Goal: Task Accomplishment & Management: Manage account settings

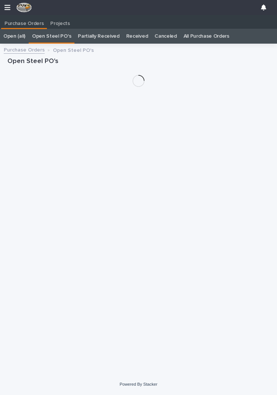
scroll to position [12, 0]
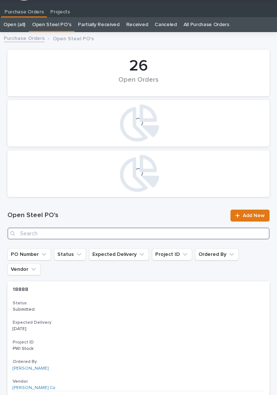
click at [145, 230] on input "Search" at bounding box center [138, 233] width 262 height 12
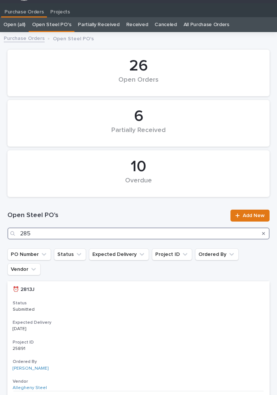
type input "2857"
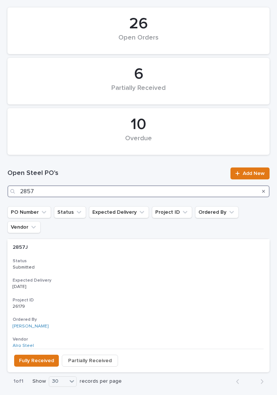
scroll to position [91, 0]
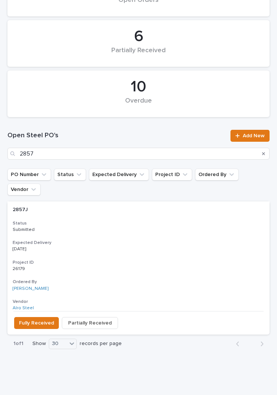
click at [154, 220] on h3 "Status" at bounding box center [139, 223] width 252 height 6
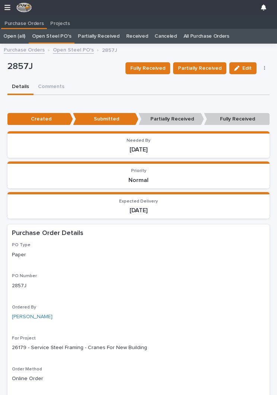
click at [150, 70] on span "Fully Received" at bounding box center [147, 68] width 35 height 9
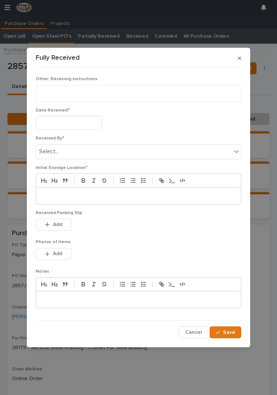
click at [66, 120] on input "text" at bounding box center [69, 123] width 66 height 14
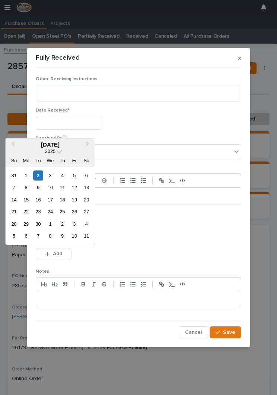
click at [43, 178] on div "2" at bounding box center [38, 175] width 10 height 10
type input "**********"
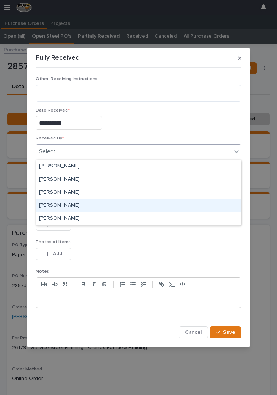
click at [84, 202] on div "[PERSON_NAME]" at bounding box center [138, 205] width 205 height 13
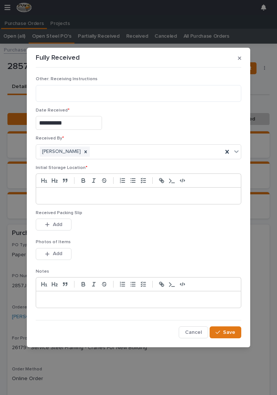
click at [153, 198] on p at bounding box center [139, 195] width 194 height 7
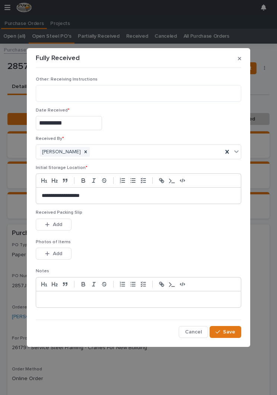
click at [157, 229] on div "This file cannot be opened Download File Add" at bounding box center [139, 225] width 206 height 15
click at [148, 242] on p "Photos of Items" at bounding box center [139, 241] width 206 height 5
click at [53, 224] on span "Add" at bounding box center [57, 224] width 9 height 7
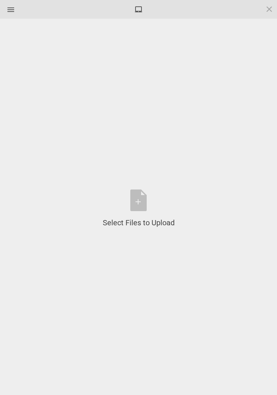
click at [145, 201] on div "Select Files to Upload or Drag and Drop, Copy and Paste Files" at bounding box center [139, 208] width 72 height 38
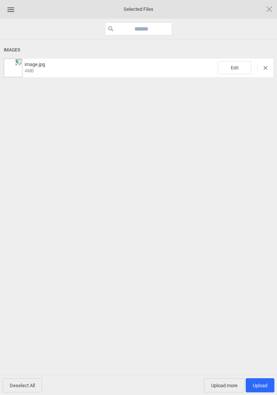
click at [242, 70] on span "Edit" at bounding box center [235, 67] width 34 height 13
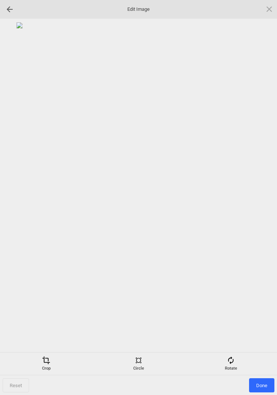
click at [236, 364] on div "Rotate" at bounding box center [231, 363] width 89 height 15
click at [258, 201] on div at bounding box center [260, 197] width 19 height 19
click at [267, 194] on div at bounding box center [260, 197] width 19 height 19
click at [264, 195] on div at bounding box center [260, 197] width 19 height 19
click at [261, 195] on div at bounding box center [260, 197] width 19 height 19
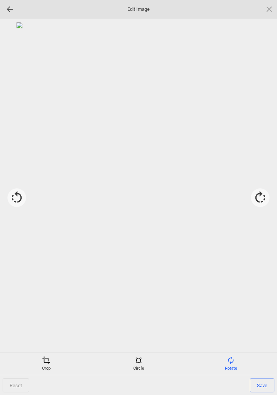
click at [265, 387] on span "Save" at bounding box center [262, 385] width 25 height 14
click at [263, 385] on span "Done" at bounding box center [261, 385] width 25 height 14
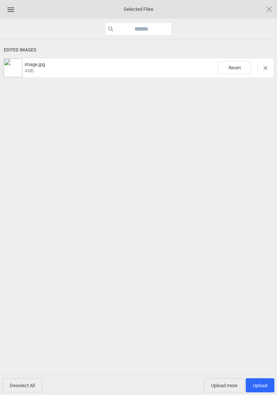
click at [220, 386] on span "Upload more" at bounding box center [224, 385] width 41 height 14
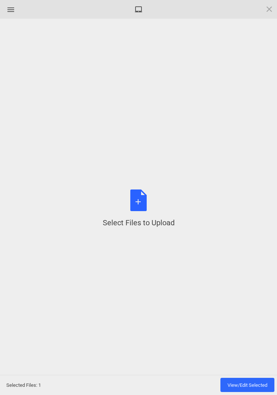
click at [141, 206] on div "Select Files to Upload or Drag and Drop, Copy and Paste Files" at bounding box center [139, 208] width 72 height 38
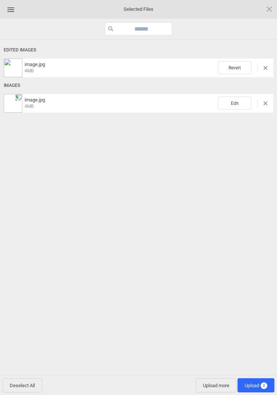
click at [236, 101] on span "Edit" at bounding box center [235, 103] width 34 height 13
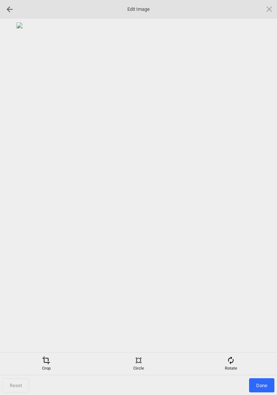
click at [239, 361] on div "Rotate" at bounding box center [231, 363] width 89 height 15
click at [261, 193] on div at bounding box center [260, 197] width 19 height 19
click at [259, 192] on div at bounding box center [260, 197] width 19 height 19
click at [262, 190] on div at bounding box center [260, 197] width 19 height 19
click at [261, 191] on div at bounding box center [260, 197] width 19 height 19
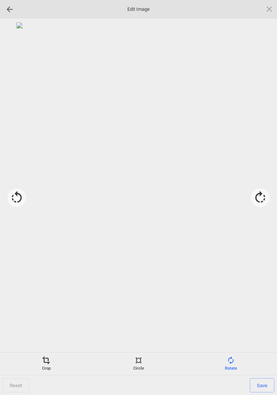
click at [265, 386] on span "Save" at bounding box center [262, 385] width 25 height 14
click at [264, 386] on span "Done" at bounding box center [261, 385] width 25 height 14
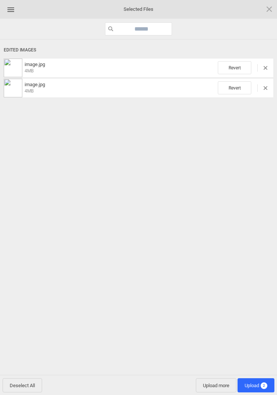
click at [215, 387] on span "Upload more" at bounding box center [216, 385] width 41 height 14
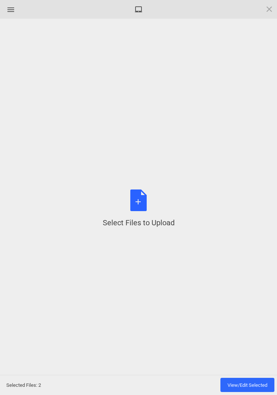
click at [139, 207] on div "Select Files to Upload or Drag and Drop, Copy and Paste Files" at bounding box center [139, 208] width 72 height 38
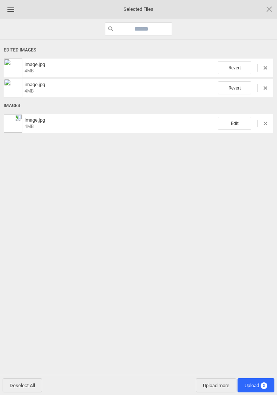
click at [237, 117] on span "Edit" at bounding box center [235, 123] width 34 height 13
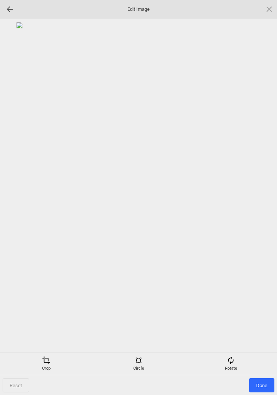
click at [233, 368] on div "Rotate" at bounding box center [231, 363] width 89 height 15
click at [255, 193] on div at bounding box center [260, 197] width 19 height 19
click at [263, 196] on div at bounding box center [260, 197] width 19 height 19
click at [264, 195] on div at bounding box center [260, 197] width 19 height 19
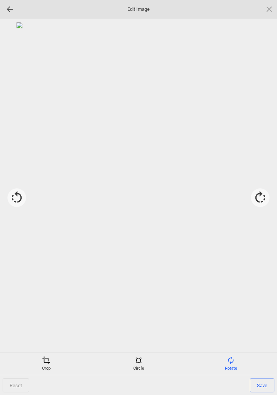
click at [263, 196] on div at bounding box center [260, 197] width 19 height 19
click at [257, 195] on div at bounding box center [260, 197] width 19 height 19
click at [256, 194] on div at bounding box center [260, 197] width 19 height 19
click at [264, 193] on div at bounding box center [260, 197] width 19 height 19
click at [260, 388] on span "Save" at bounding box center [262, 385] width 25 height 14
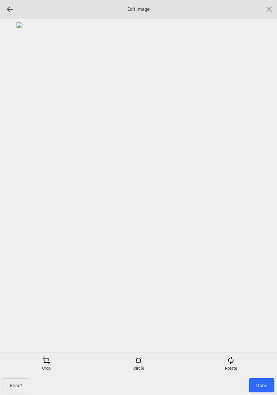
click at [264, 387] on span "Done" at bounding box center [261, 385] width 25 height 14
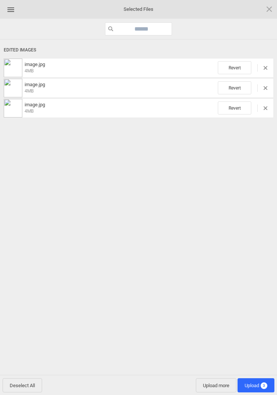
click at [256, 387] on span "Upload 3" at bounding box center [256, 386] width 23 height 6
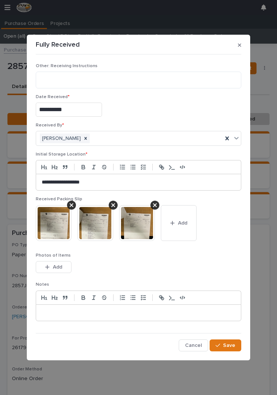
click at [230, 348] on button "Save" at bounding box center [226, 345] width 32 height 12
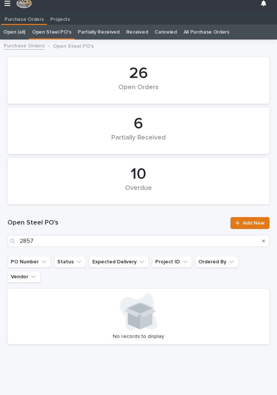
scroll to position [12, 0]
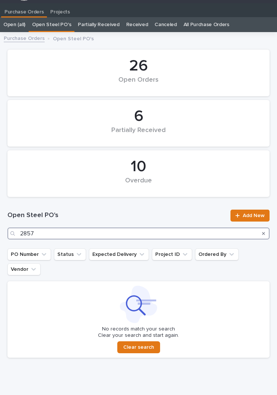
click at [120, 232] on input "2857" at bounding box center [138, 233] width 262 height 12
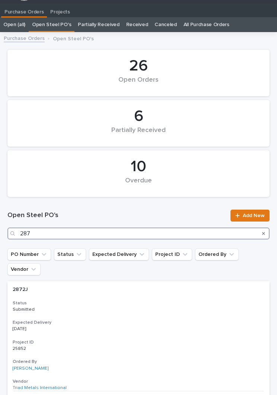
type input "2873"
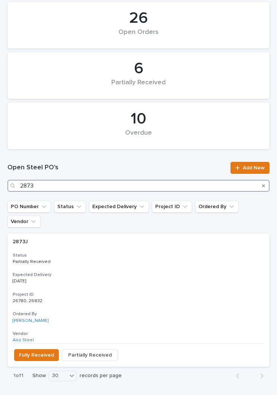
scroll to position [59, 0]
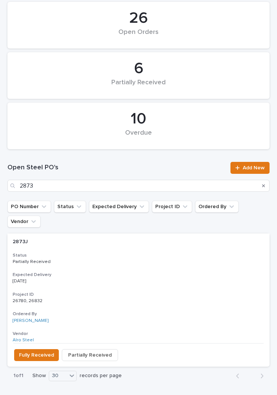
click at [116, 252] on div "Status Partially Received" at bounding box center [139, 258] width 252 height 12
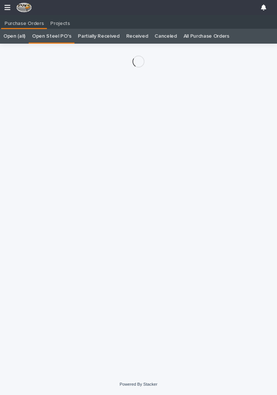
scroll to position [12, 0]
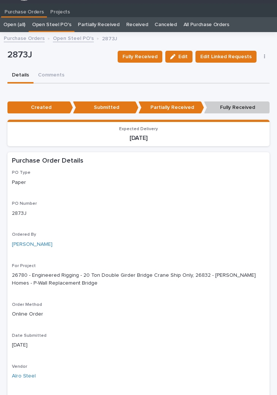
click at [146, 57] on span "Fully Received" at bounding box center [140, 56] width 35 height 9
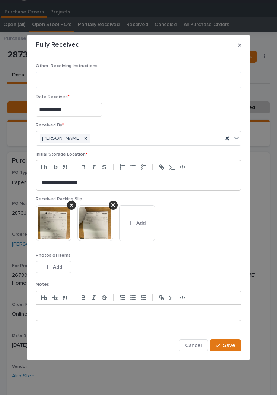
click at [145, 228] on button "Add" at bounding box center [137, 223] width 36 height 36
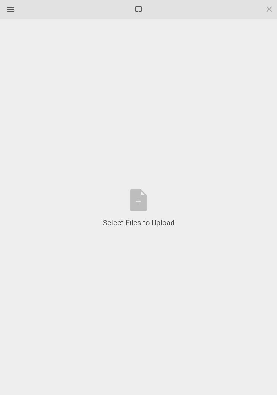
click at [139, 205] on div "Select Files to Upload or Drag and Drop, Copy and Paste Files" at bounding box center [139, 208] width 72 height 38
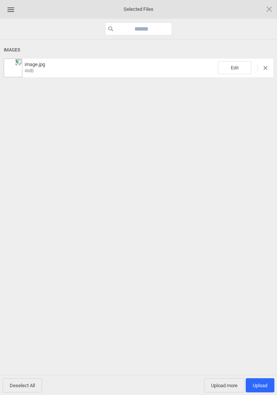
click at [236, 71] on span "Edit" at bounding box center [235, 67] width 34 height 13
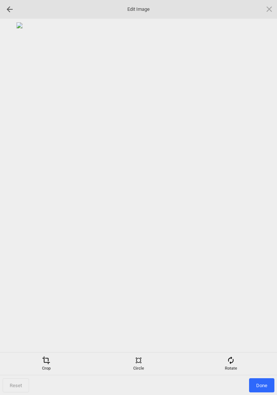
click at [231, 362] on span at bounding box center [231, 360] width 8 height 8
click at [259, 199] on div at bounding box center [260, 197] width 19 height 19
click at [262, 197] on div at bounding box center [260, 197] width 19 height 19
click at [264, 198] on div at bounding box center [260, 197] width 19 height 19
click at [269, 189] on div at bounding box center [260, 197] width 19 height 19
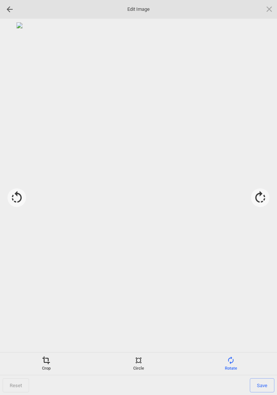
click at [265, 387] on span "Save" at bounding box center [262, 385] width 25 height 14
click at [263, 380] on span "Done" at bounding box center [261, 385] width 25 height 14
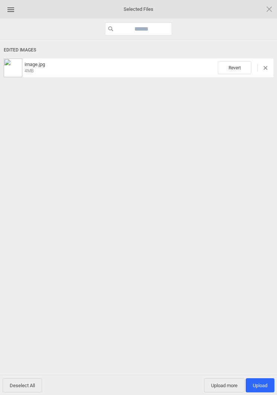
click at [262, 383] on span "Upload 1" at bounding box center [260, 386] width 15 height 6
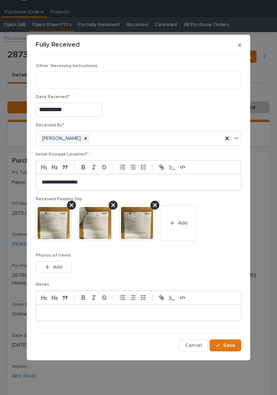
click at [230, 347] on span "Save" at bounding box center [229, 345] width 12 height 7
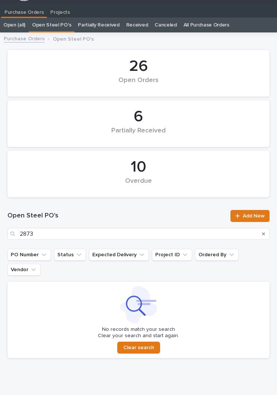
scroll to position [12, 0]
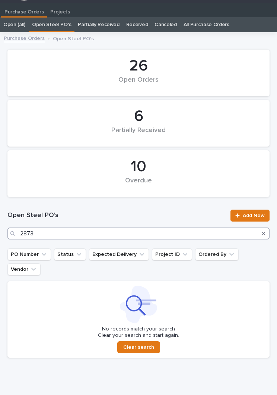
click at [104, 235] on input "2873" at bounding box center [138, 233] width 262 height 12
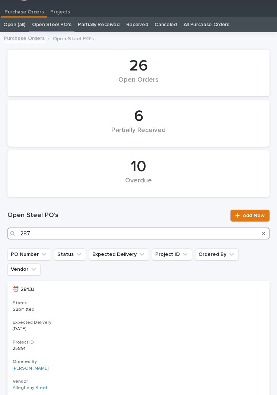
type input "2876"
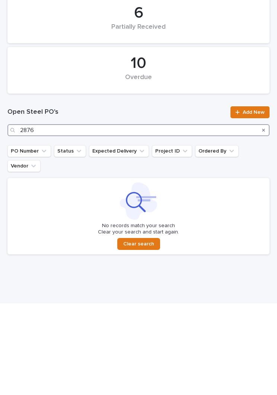
scroll to position [23, 0]
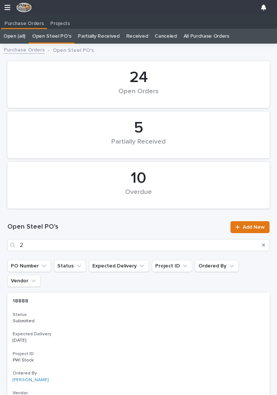
scroll to position [0, 3]
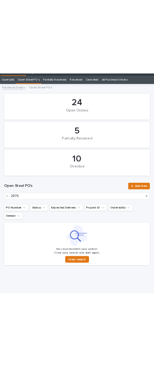
scroll to position [23, 0]
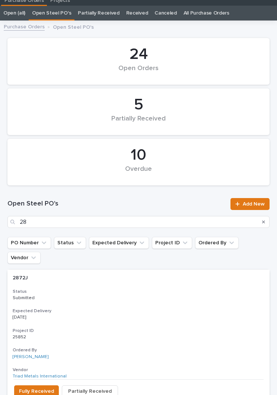
type input "2"
